Goal: Information Seeking & Learning: Learn about a topic

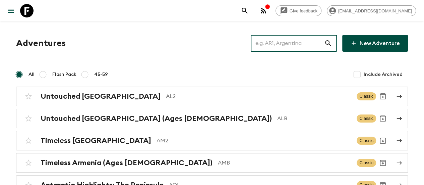
click at [298, 43] on input "text" at bounding box center [287, 43] width 73 height 19
paste input "[GEOGRAPHIC_DATA]"
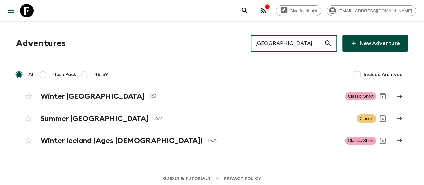
type input "[GEOGRAPHIC_DATA]"
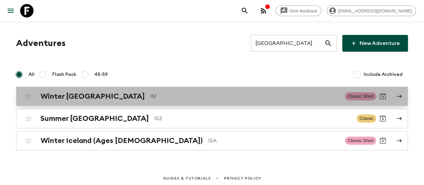
click at [88, 95] on h2 "Winter [GEOGRAPHIC_DATA]" at bounding box center [93, 96] width 104 height 9
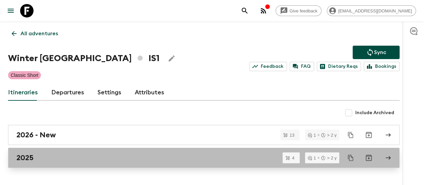
click at [64, 153] on div "2025" at bounding box center [197, 157] width 362 height 9
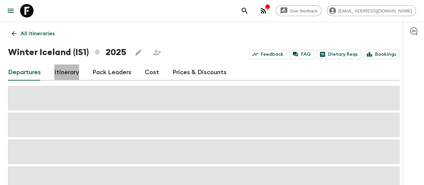
click at [78, 67] on link "Itinerary" at bounding box center [66, 72] width 25 height 16
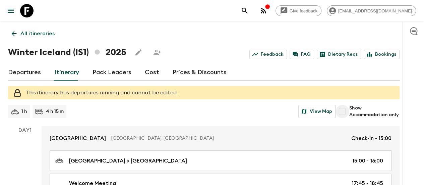
click at [349, 110] on input "Show Accommodation only" at bounding box center [342, 111] width 13 height 13
checkbox input "true"
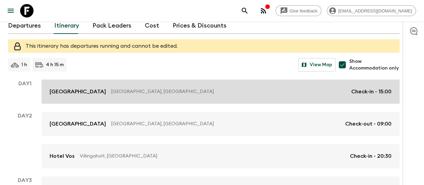
scroll to position [47, 0]
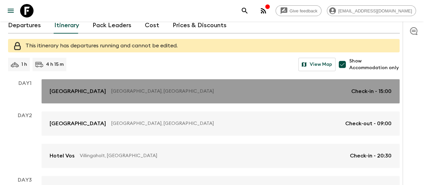
click at [78, 92] on p "[GEOGRAPHIC_DATA]" at bounding box center [78, 91] width 56 height 8
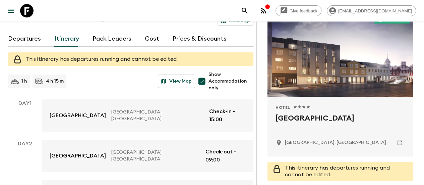
scroll to position [65, 0]
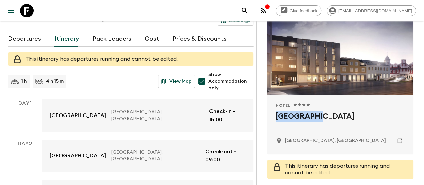
drag, startPoint x: 313, startPoint y: 107, endPoint x: 311, endPoint y: 115, distance: 8.6
click at [311, 115] on div "Hotel 1 Star 2 Stars 3 Stars 4 Stars 5 Stars [GEOGRAPHIC_DATA], [GEOGRAPHIC_DAT…" at bounding box center [341, 125] width 130 height 44
click at [311, 115] on h2 "[GEOGRAPHIC_DATA]" at bounding box center [341, 121] width 130 height 21
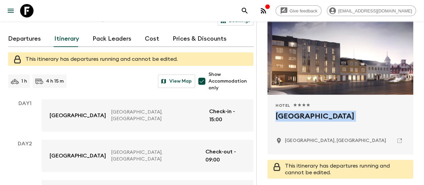
scroll to position [70, 0]
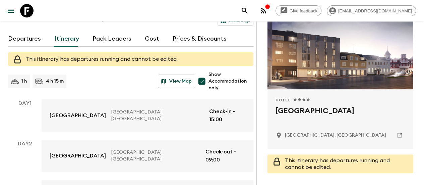
click at [316, 134] on p "[GEOGRAPHIC_DATA], [GEOGRAPHIC_DATA]" at bounding box center [335, 135] width 101 height 7
click at [301, 109] on h2 "[GEOGRAPHIC_DATA]" at bounding box center [341, 115] width 130 height 21
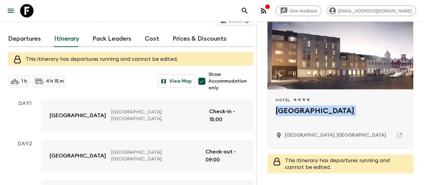
click at [301, 109] on h2 "[GEOGRAPHIC_DATA]" at bounding box center [341, 115] width 130 height 21
copy div "[GEOGRAPHIC_DATA]"
click at [286, 135] on p "[GEOGRAPHIC_DATA], [GEOGRAPHIC_DATA]" at bounding box center [335, 135] width 101 height 7
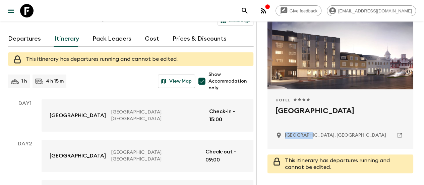
click at [286, 135] on p "[GEOGRAPHIC_DATA], [GEOGRAPHIC_DATA]" at bounding box center [335, 135] width 101 height 7
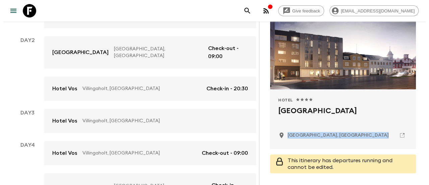
scroll to position [0, 0]
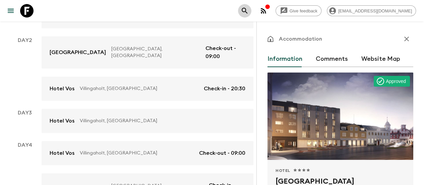
click at [249, 11] on icon "search adventures" at bounding box center [245, 11] width 8 height 8
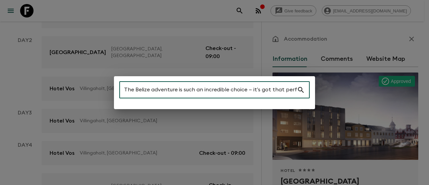
click at [229, 92] on input "The Belize adventure is such an incredible choice — it’s got that perfect balan…" at bounding box center [208, 90] width 178 height 19
paste input "[GEOGRAPHIC_DATA]"
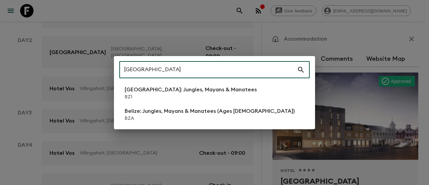
type input "[GEOGRAPHIC_DATA]"
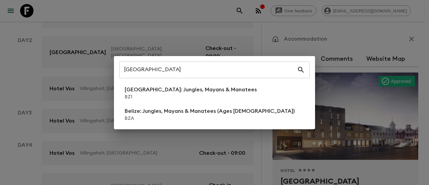
click at [198, 39] on div "Belize ​ [GEOGRAPHIC_DATA]: Jungles, Mayans & Manatees BZ1 [GEOGRAPHIC_DATA]: J…" at bounding box center [214, 92] width 429 height 185
